Goal: Task Accomplishment & Management: Manage account settings

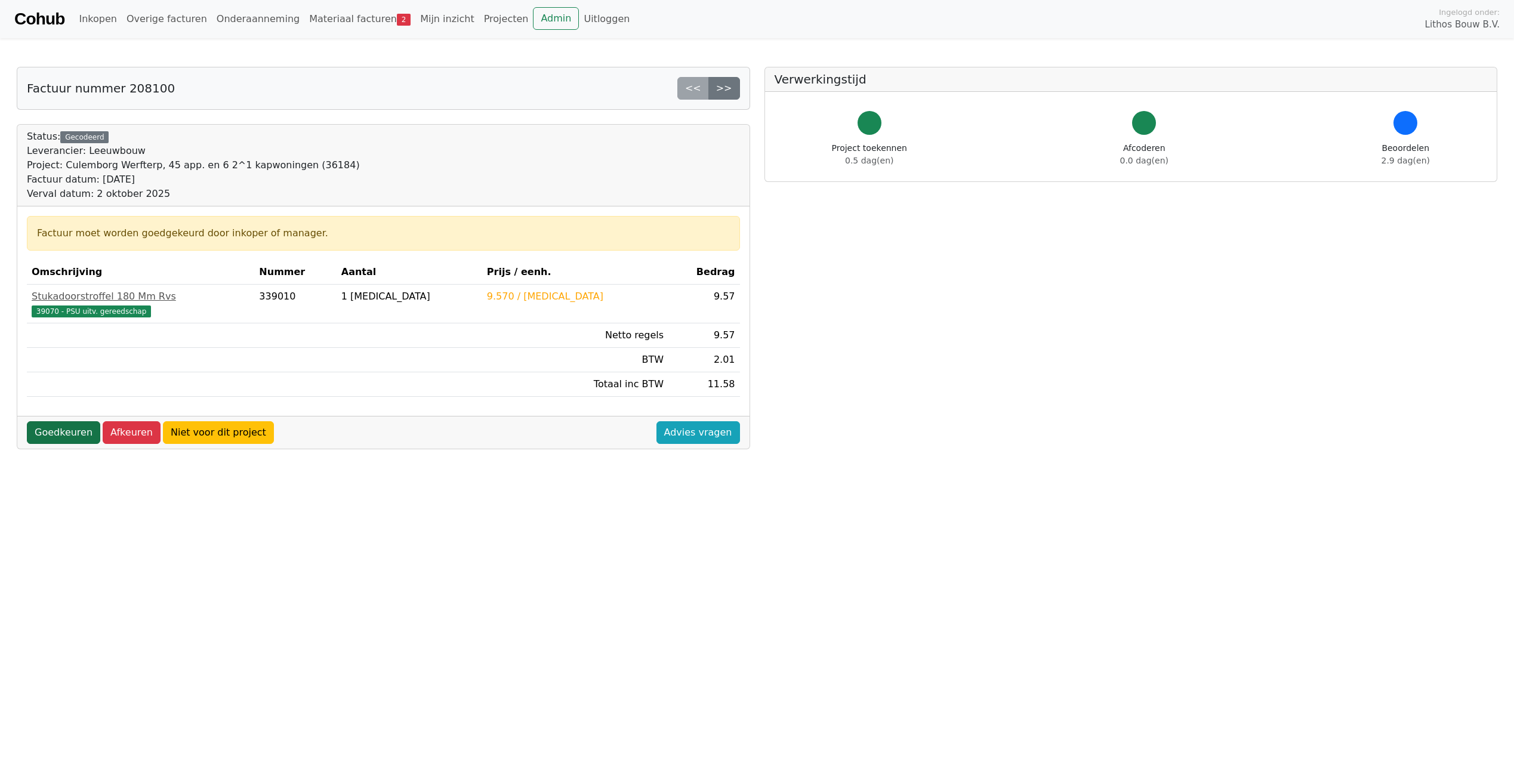
click at [68, 430] on link "Goedkeuren" at bounding box center [63, 433] width 74 height 23
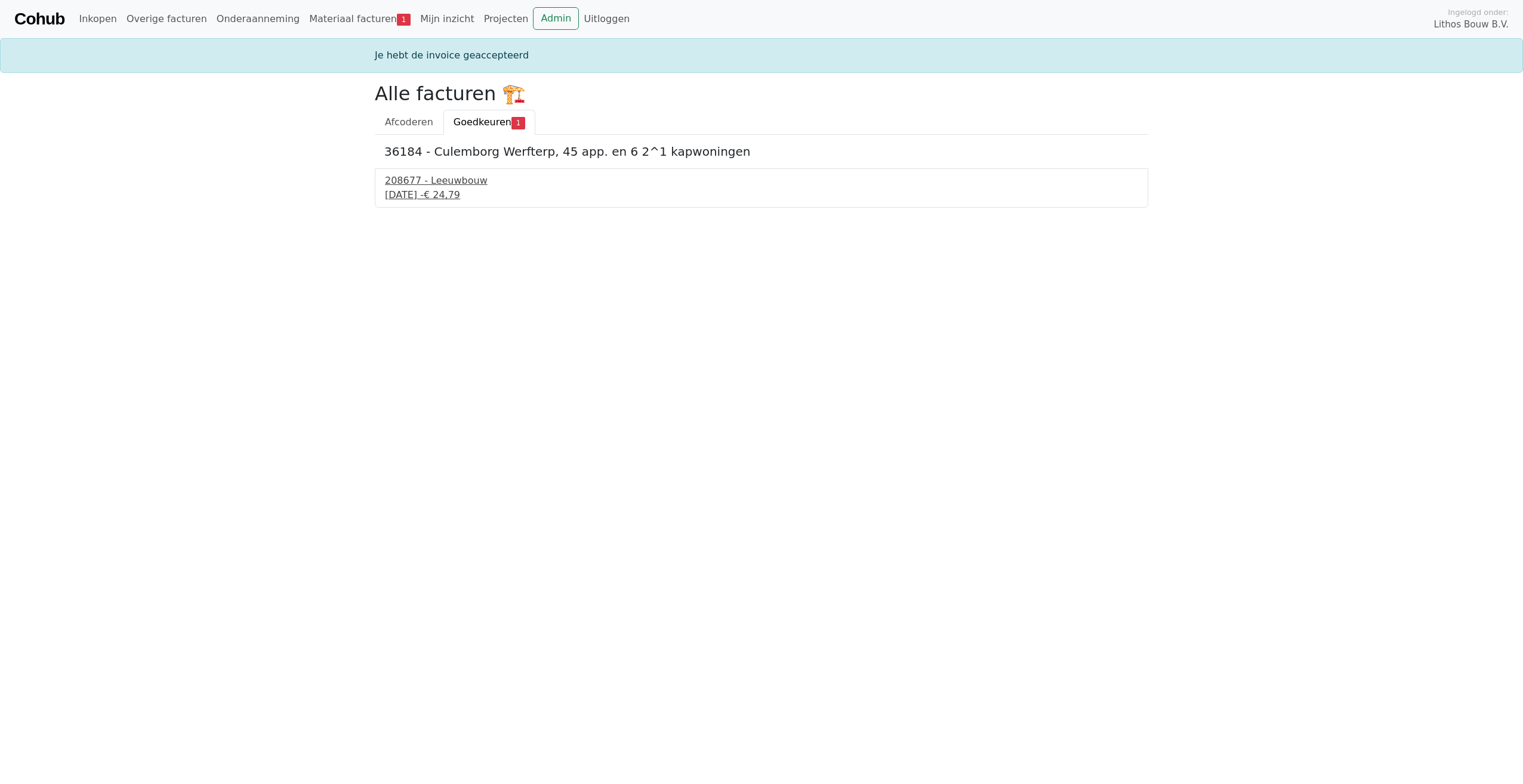
click at [439, 184] on div "208677 - Leeuwbouw" at bounding box center [762, 181] width 753 height 14
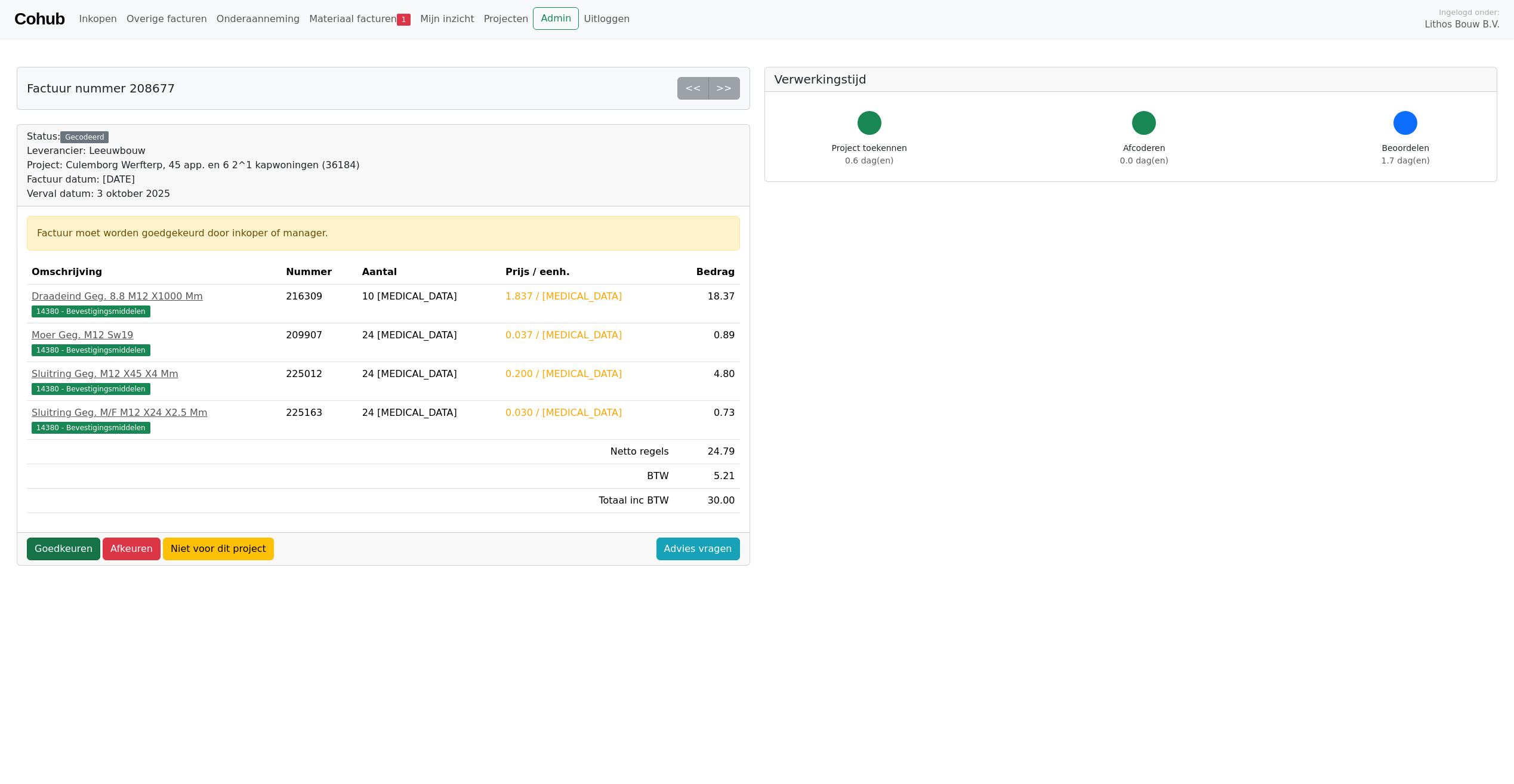
click at [55, 546] on link "Goedkeuren" at bounding box center [63, 549] width 74 height 23
